Goal: Task Accomplishment & Management: Complete application form

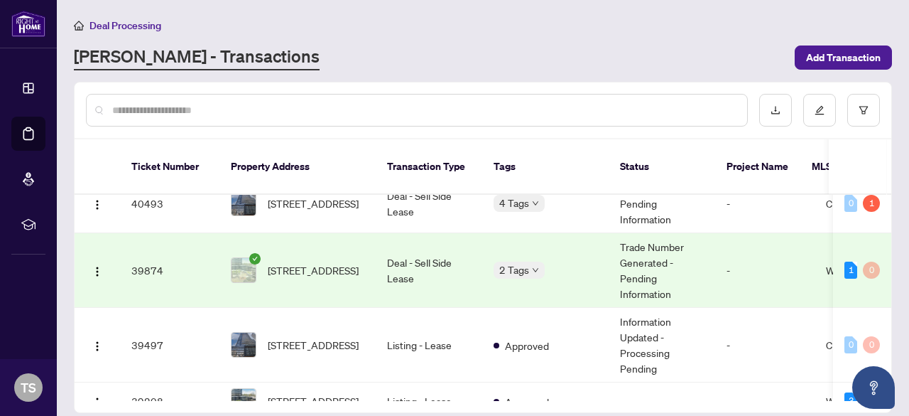
scroll to position [835, 0]
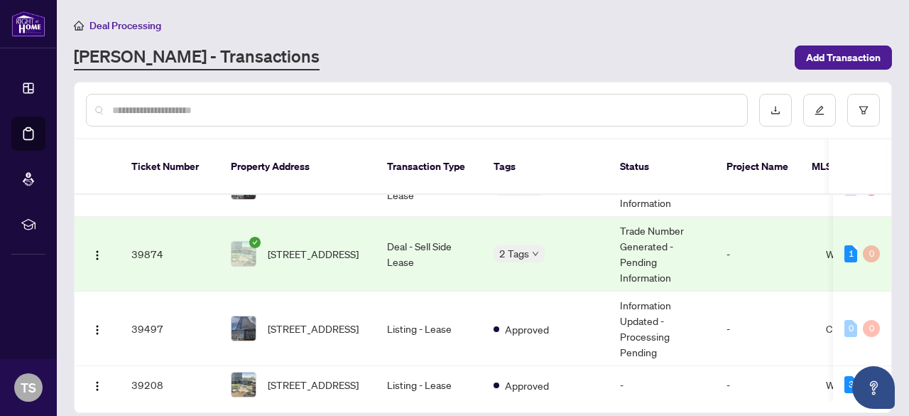
click at [417, 237] on td "Deal - Sell Side Lease" at bounding box center [429, 254] width 107 height 75
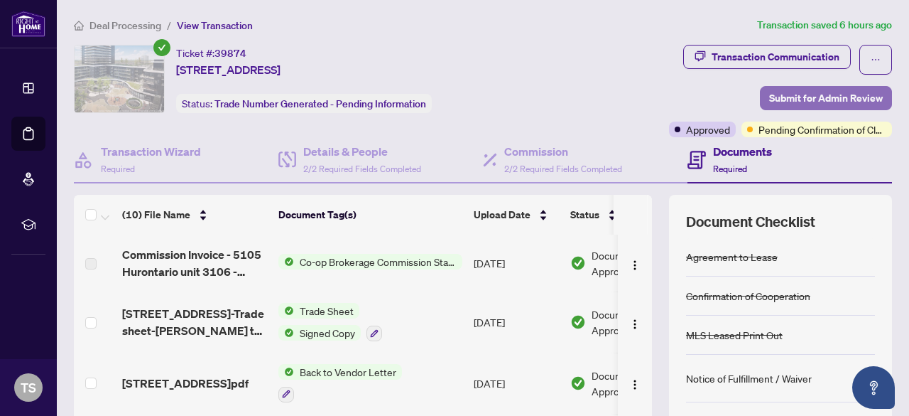
click at [823, 88] on span "Submit for Admin Review" at bounding box center [826, 98] width 114 height 23
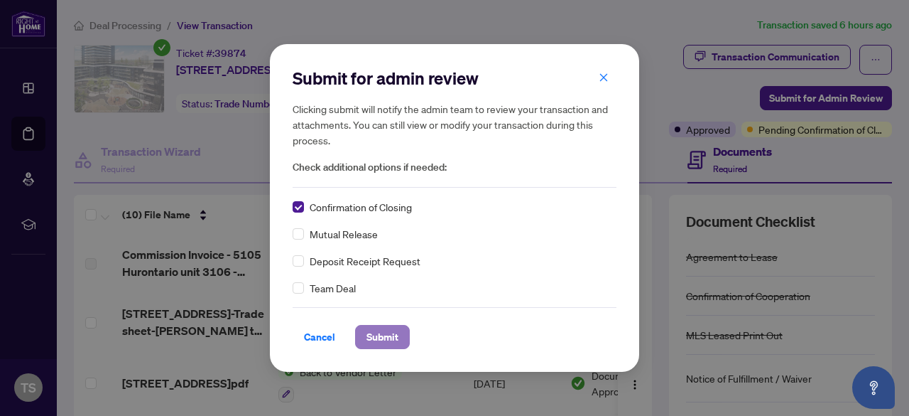
click at [375, 337] on span "Submit" at bounding box center [383, 336] width 32 height 23
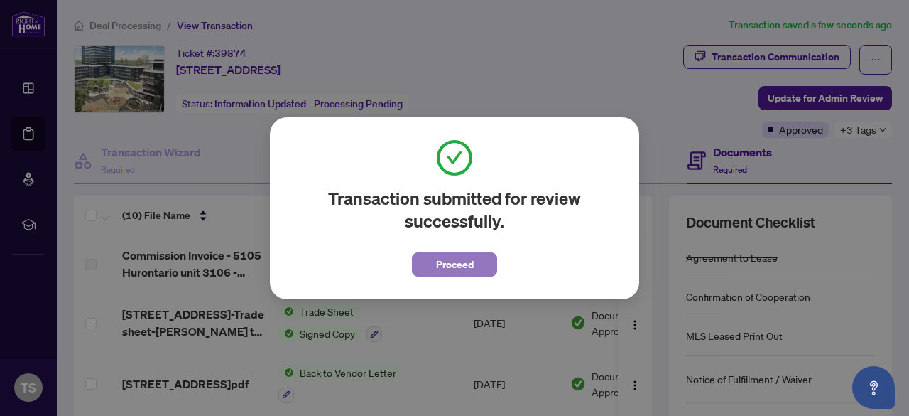
click at [490, 255] on button "Proceed" at bounding box center [454, 264] width 85 height 24
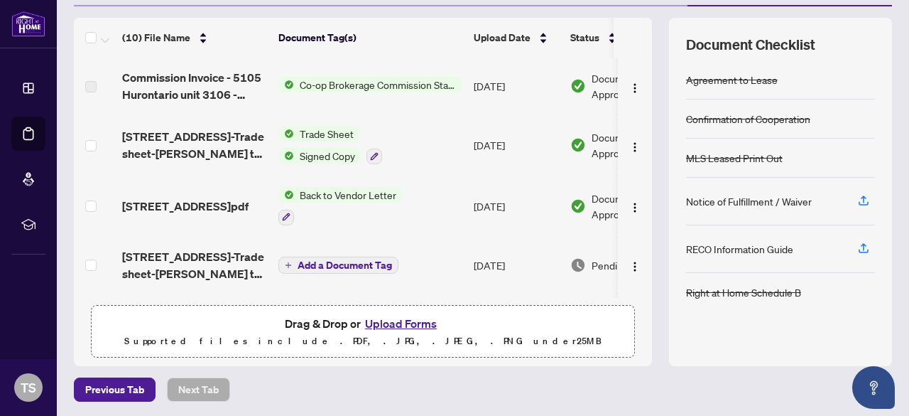
scroll to position [0, 82]
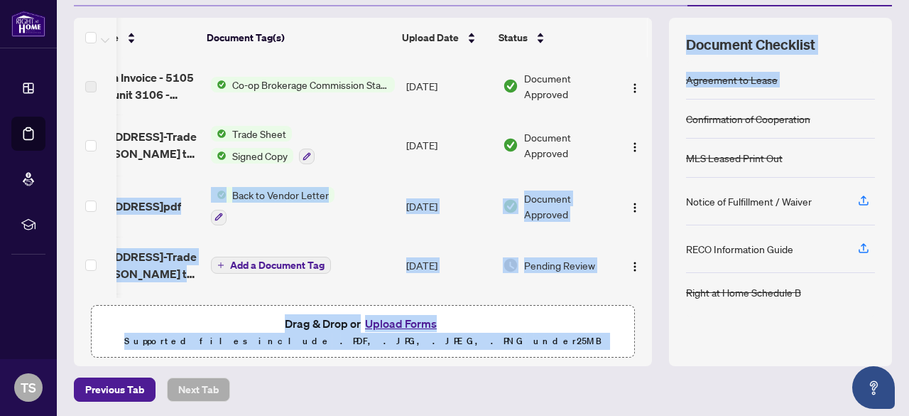
drag, startPoint x: 636, startPoint y: 134, endPoint x: 653, endPoint y: 135, distance: 17.1
click at [653, 135] on div "(10) File Name Document Tag(s) Upload Date Status Commission Invoice - 5105 Hur…" at bounding box center [483, 192] width 818 height 348
click at [212, 323] on div "Drag & Drop or Upload Forms Supported files include .PDF, .JPG, .JPEG, .PNG und…" at bounding box center [363, 332] width 526 height 36
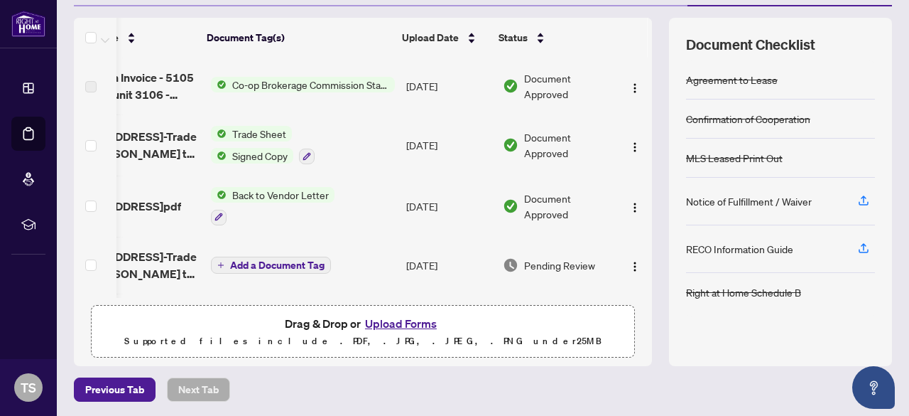
click at [372, 322] on button "Upload Forms" at bounding box center [401, 323] width 80 height 18
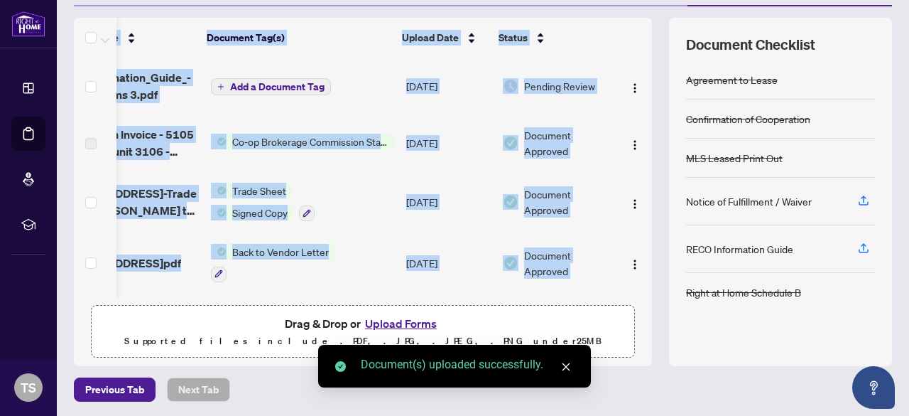
drag, startPoint x: 308, startPoint y: 293, endPoint x: 130, endPoint y: 289, distance: 178.4
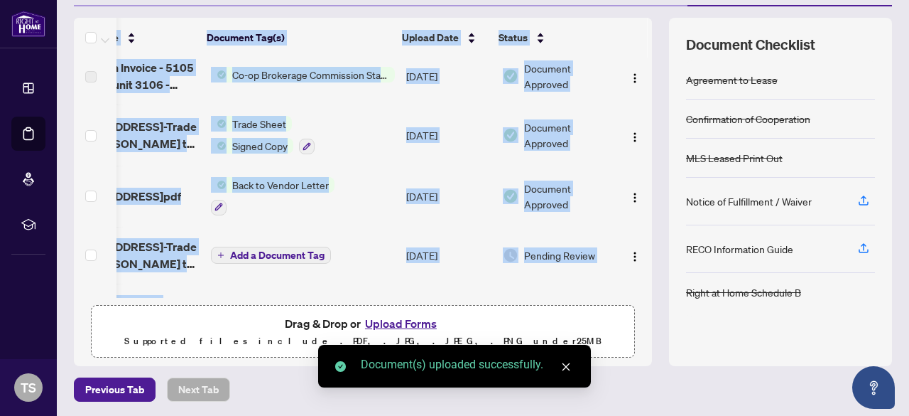
scroll to position [0, 0]
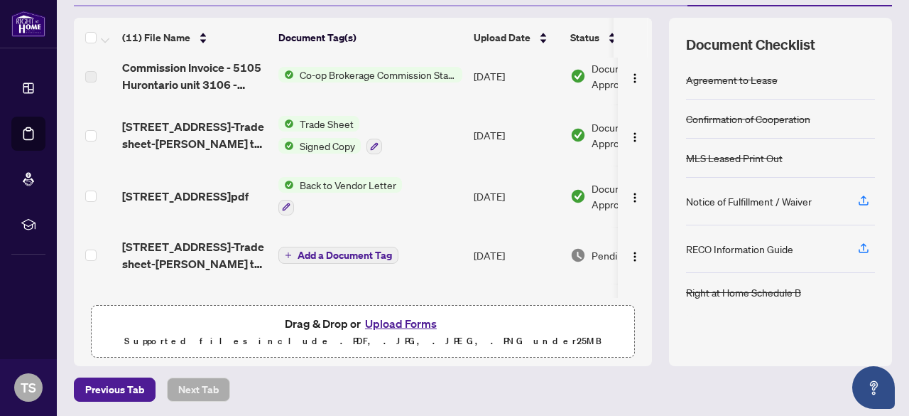
click at [277, 283] on td "MLS Leased Print Out" at bounding box center [370, 311] width 195 height 57
click at [820, 134] on div "Confirmation of Cooperation" at bounding box center [780, 118] width 189 height 39
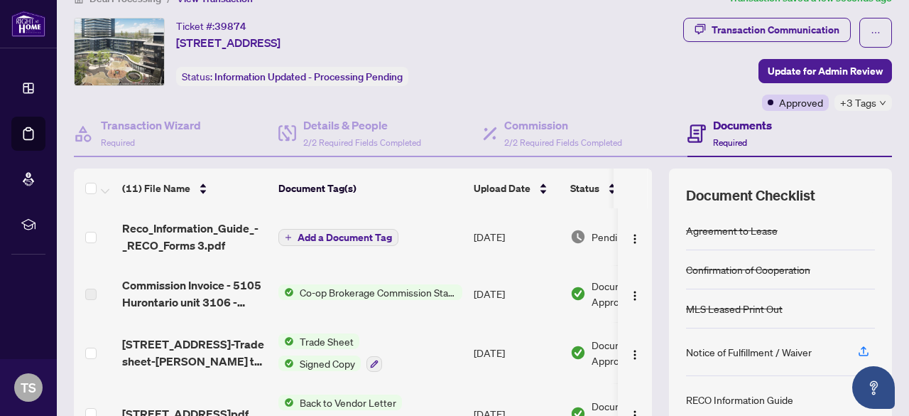
scroll to position [17, 0]
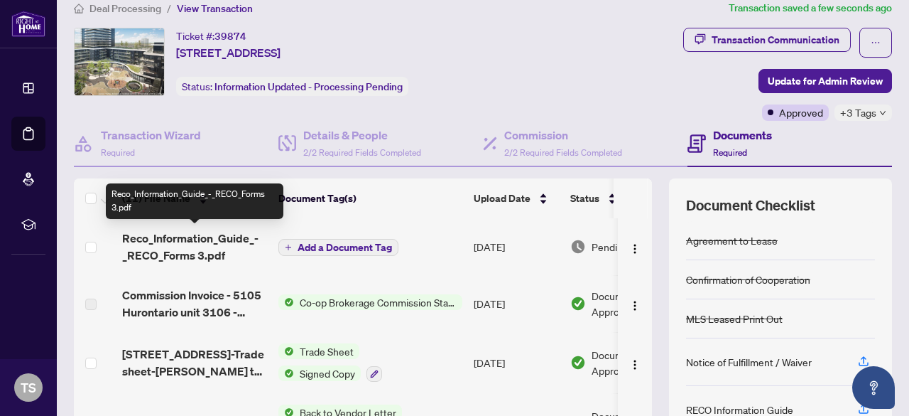
click at [229, 248] on span "Reco_Information_Guide_-_RECO_Forms 3.pdf" at bounding box center [194, 246] width 145 height 34
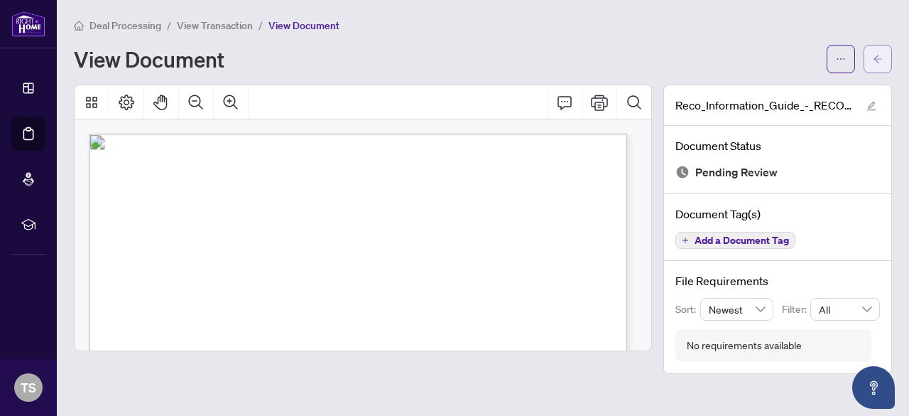
click at [877, 64] on span "button" at bounding box center [878, 59] width 10 height 23
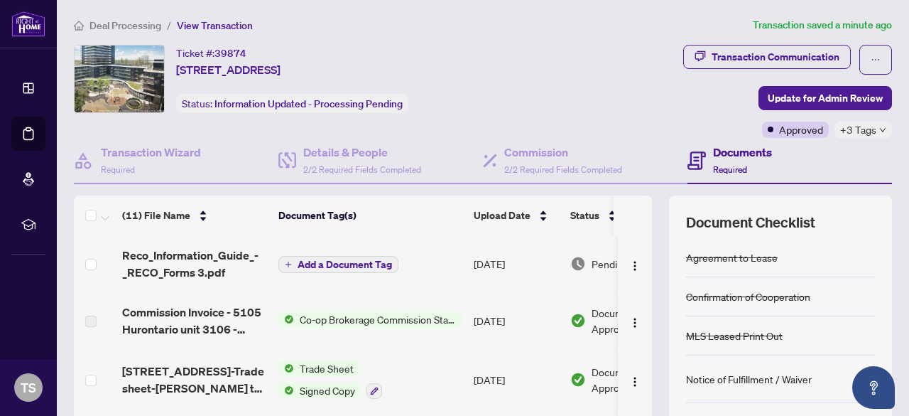
click at [134, 21] on span "Deal Processing" at bounding box center [126, 25] width 72 height 13
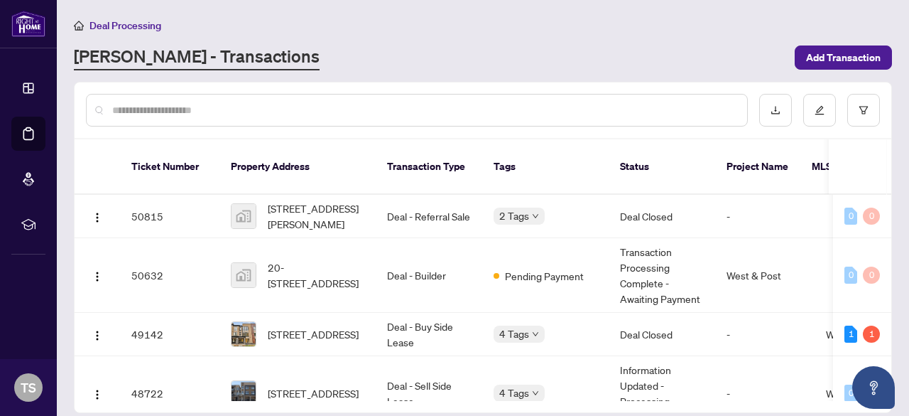
drag, startPoint x: 892, startPoint y: 187, endPoint x: 892, endPoint y: 202, distance: 15.6
click at [892, 202] on main "Deal Processing [PERSON_NAME] - Transactions Add Transaction Ticket Number Prop…" at bounding box center [483, 208] width 853 height 416
drag, startPoint x: 892, startPoint y: 191, endPoint x: 892, endPoint y: 200, distance: 9.2
click at [892, 200] on main "Deal Processing [PERSON_NAME] - Transactions Add Transaction Ticket Number Prop…" at bounding box center [483, 208] width 853 height 416
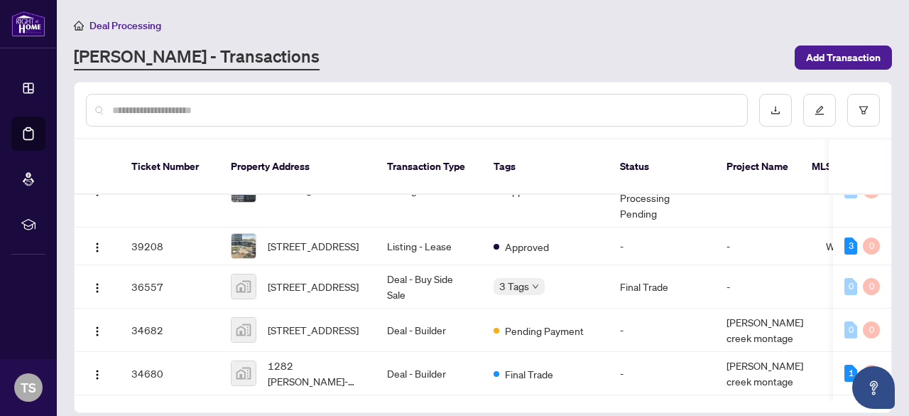
scroll to position [911, 0]
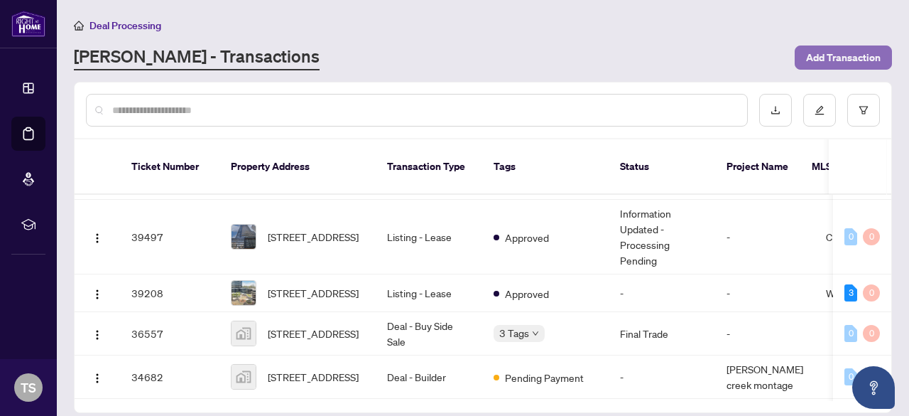
click at [823, 54] on span "Add Transaction" at bounding box center [843, 57] width 75 height 23
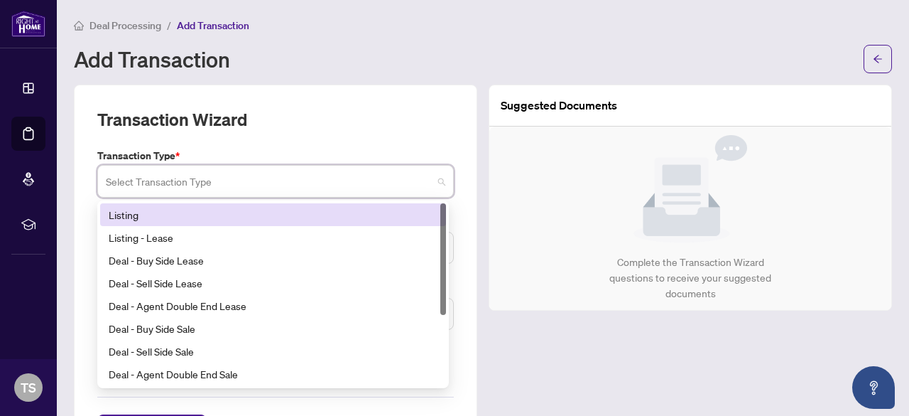
click at [266, 188] on input "search" at bounding box center [269, 183] width 327 height 31
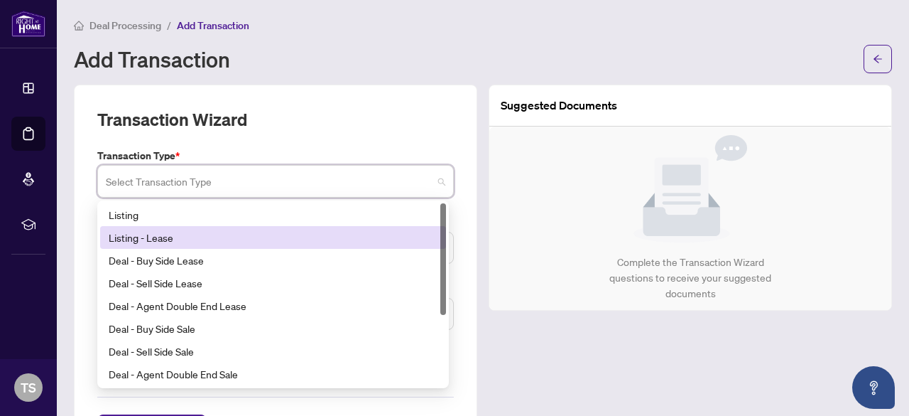
click at [188, 235] on div "Listing - Lease" at bounding box center [273, 237] width 329 height 16
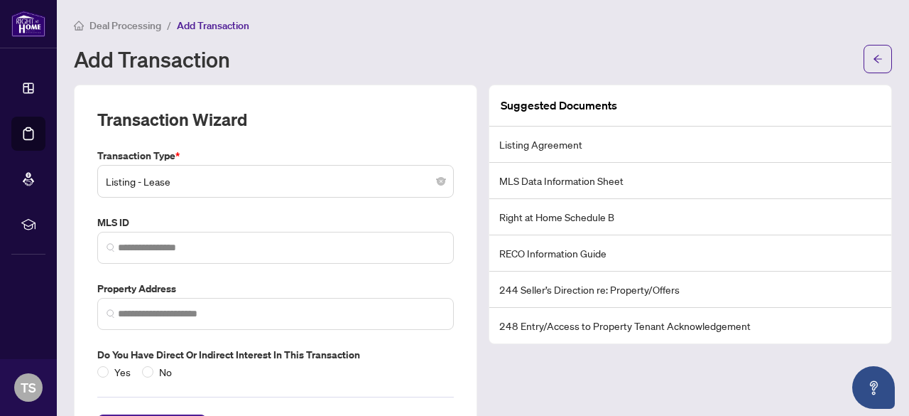
click at [116, 19] on span "Deal Processing" at bounding box center [126, 25] width 72 height 13
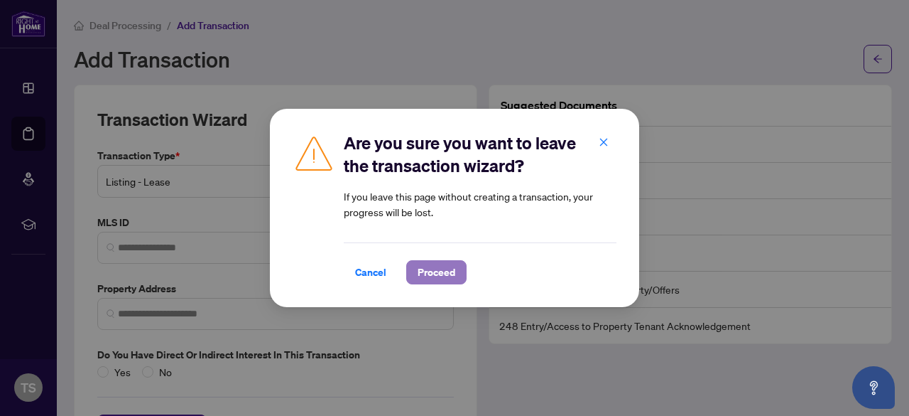
click at [421, 274] on span "Proceed" at bounding box center [437, 272] width 38 height 23
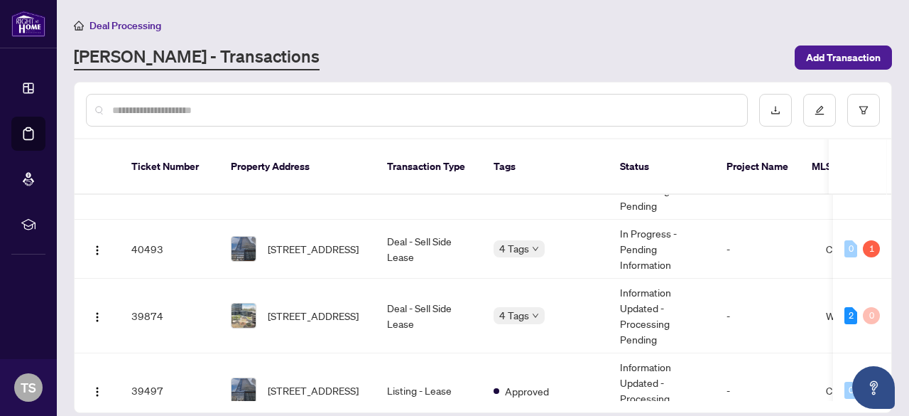
scroll to position [768, 0]
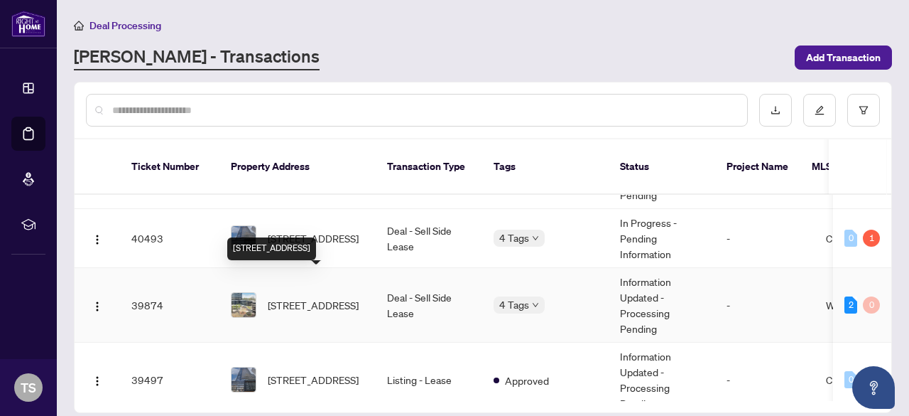
click at [291, 297] on span "[STREET_ADDRESS]" at bounding box center [313, 305] width 91 height 16
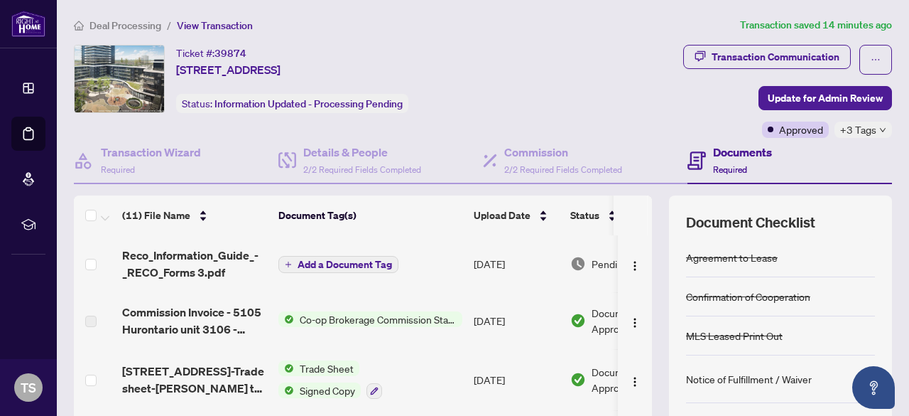
click at [129, 23] on span "Deal Processing" at bounding box center [126, 25] width 72 height 13
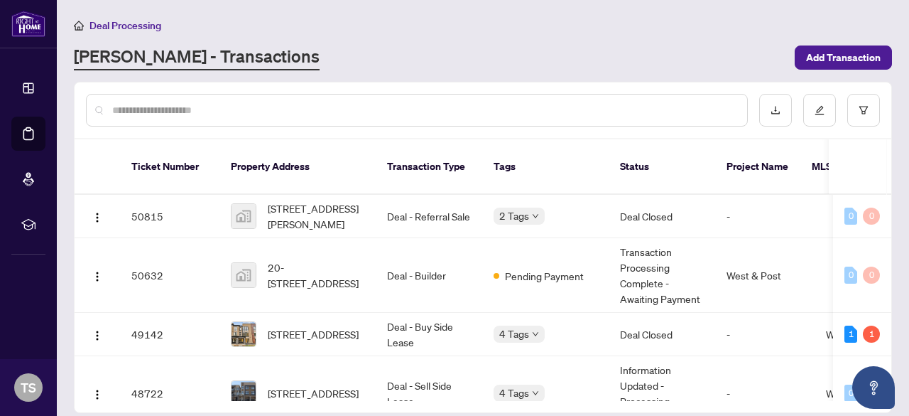
click at [264, 141] on th "Property Address" at bounding box center [298, 166] width 156 height 55
